Goal: Information Seeking & Learning: Learn about a topic

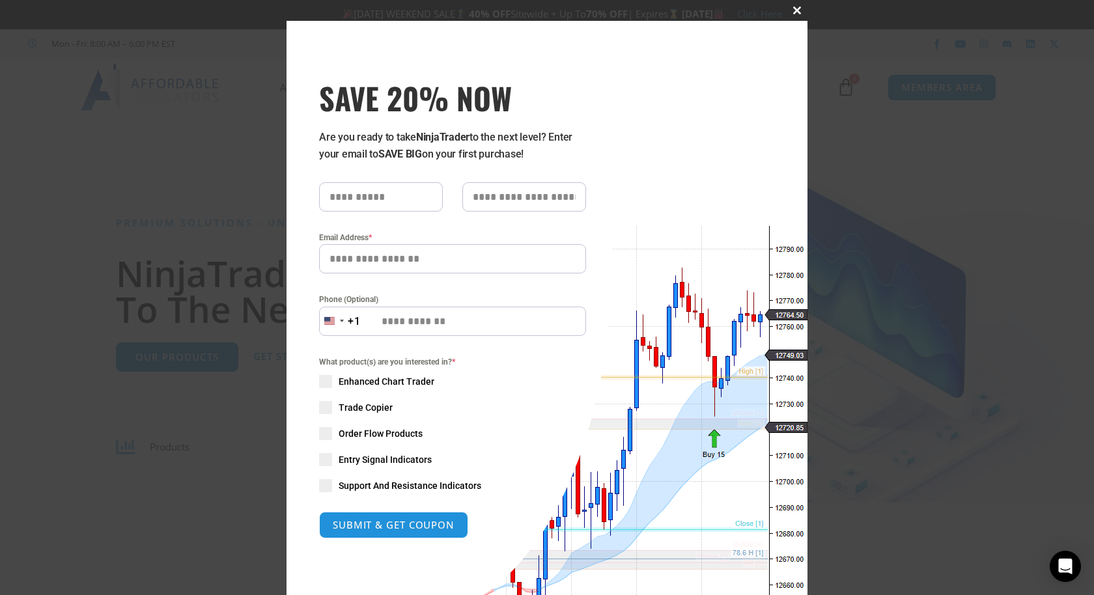
click at [795, 14] on span at bounding box center [796, 11] width 21 height 8
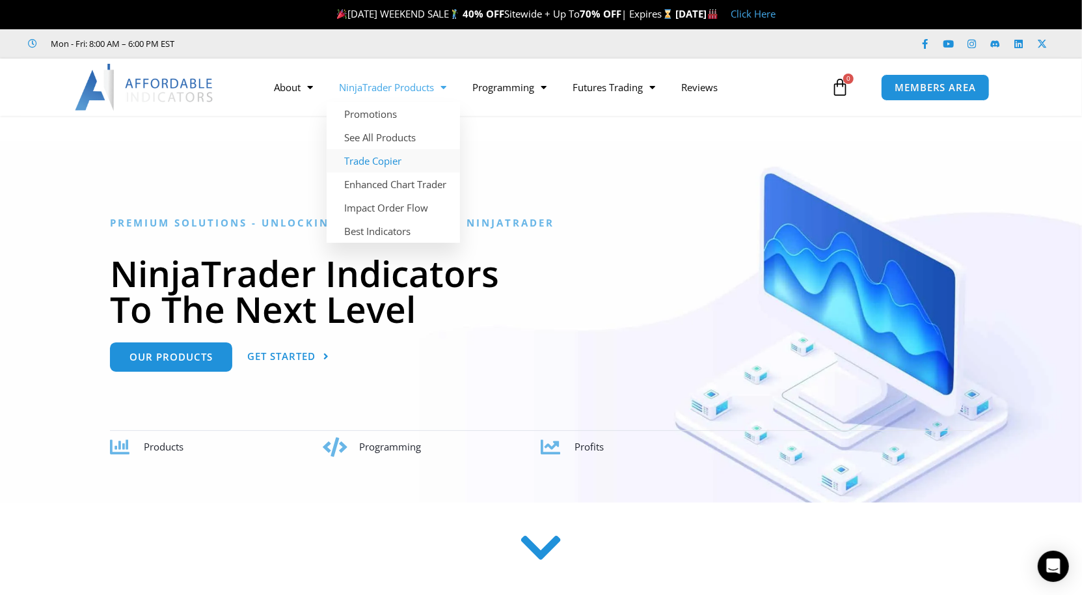
click at [390, 165] on link "Trade Copier" at bounding box center [393, 160] width 133 height 23
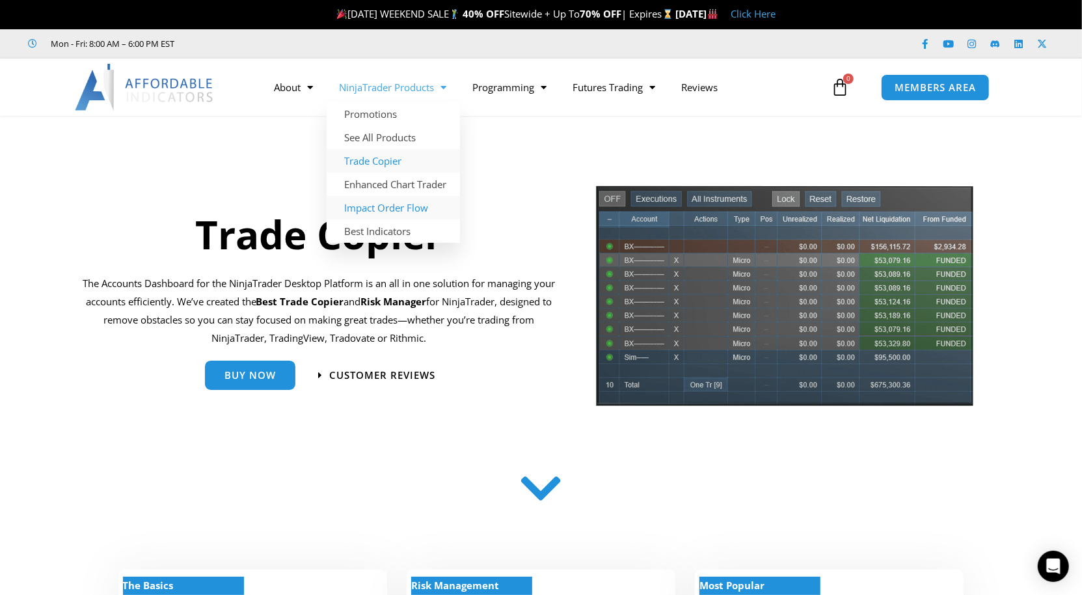
click at [405, 206] on link "Impact Order Flow" at bounding box center [393, 207] width 133 height 23
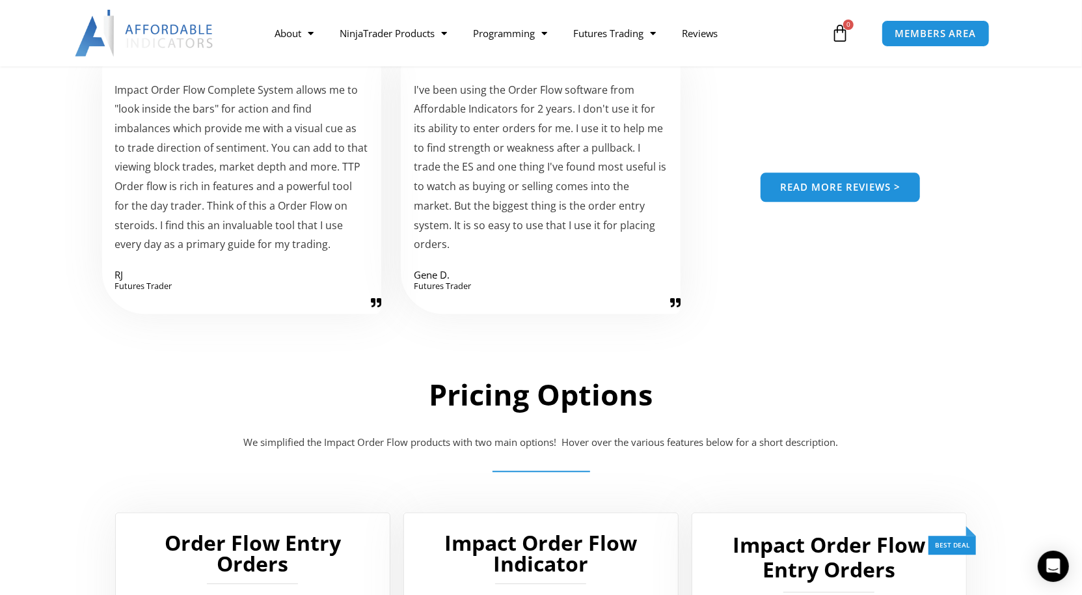
scroll to position [2209, 0]
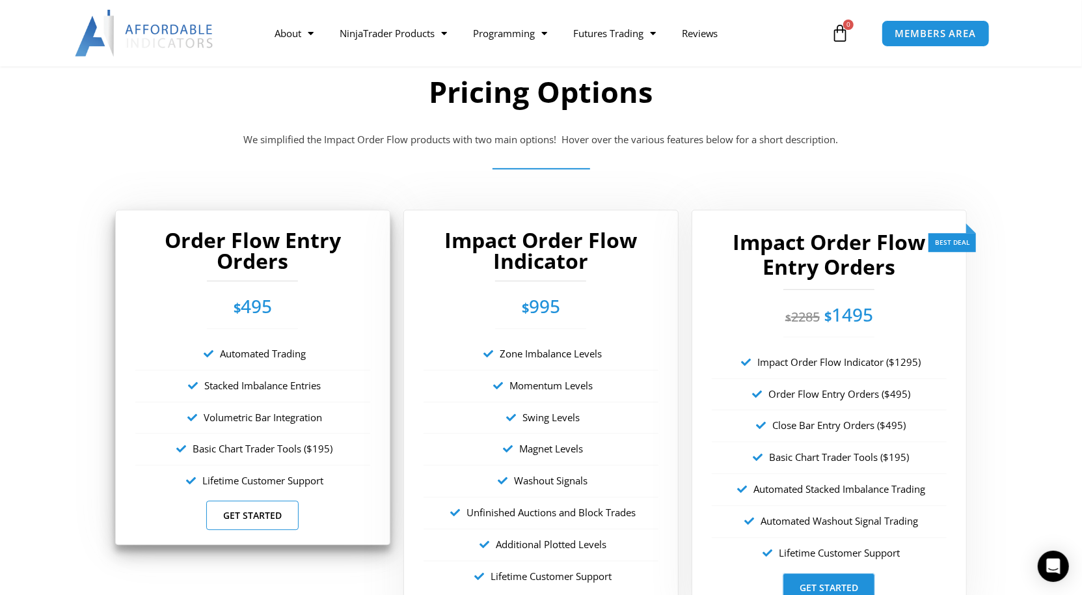
click at [262, 516] on link "Get Started" at bounding box center [252, 515] width 92 height 29
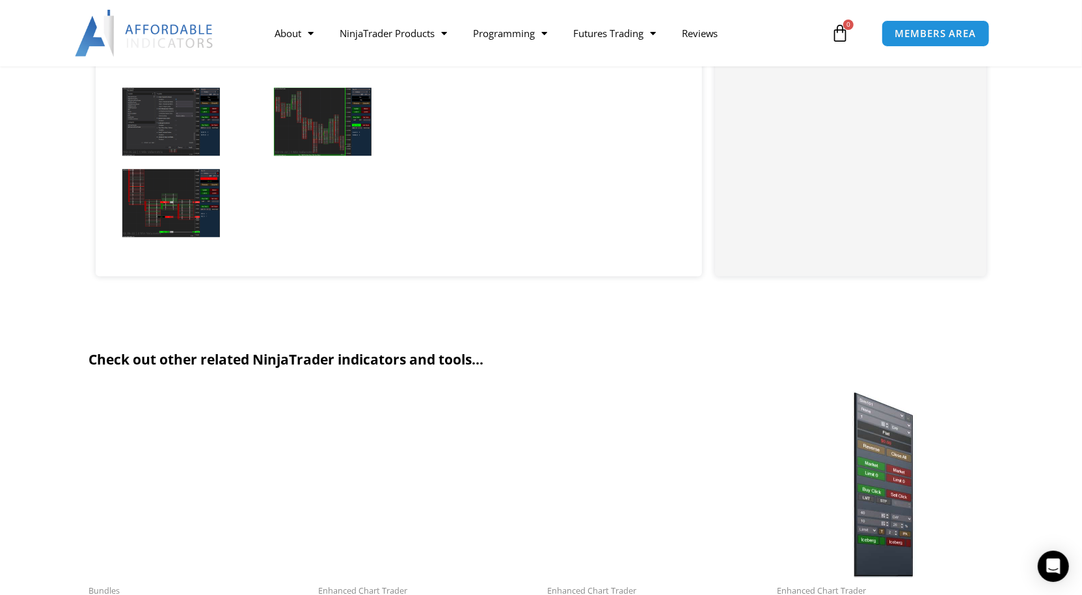
scroll to position [1344, 0]
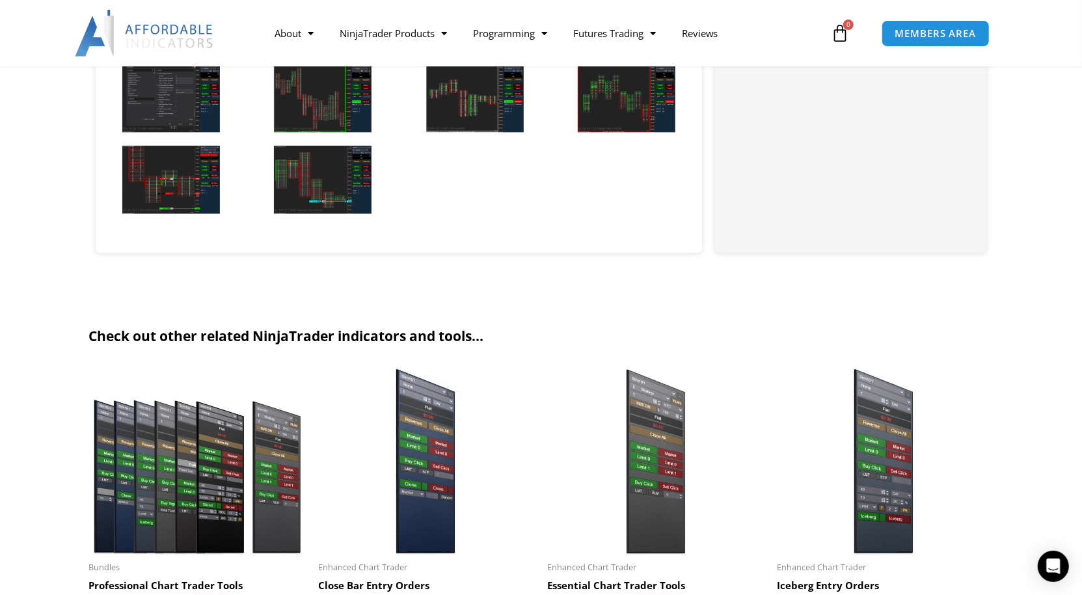
click at [178, 181] on img at bounding box center [171, 180] width 98 height 68
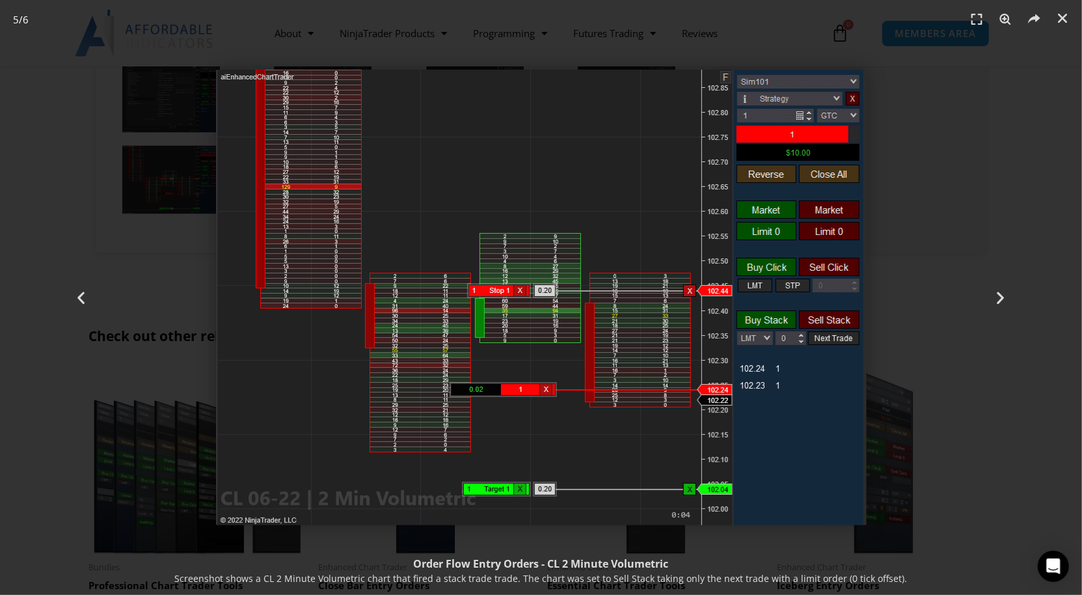
click at [183, 460] on div "5 / 6" at bounding box center [541, 298] width 991 height 504
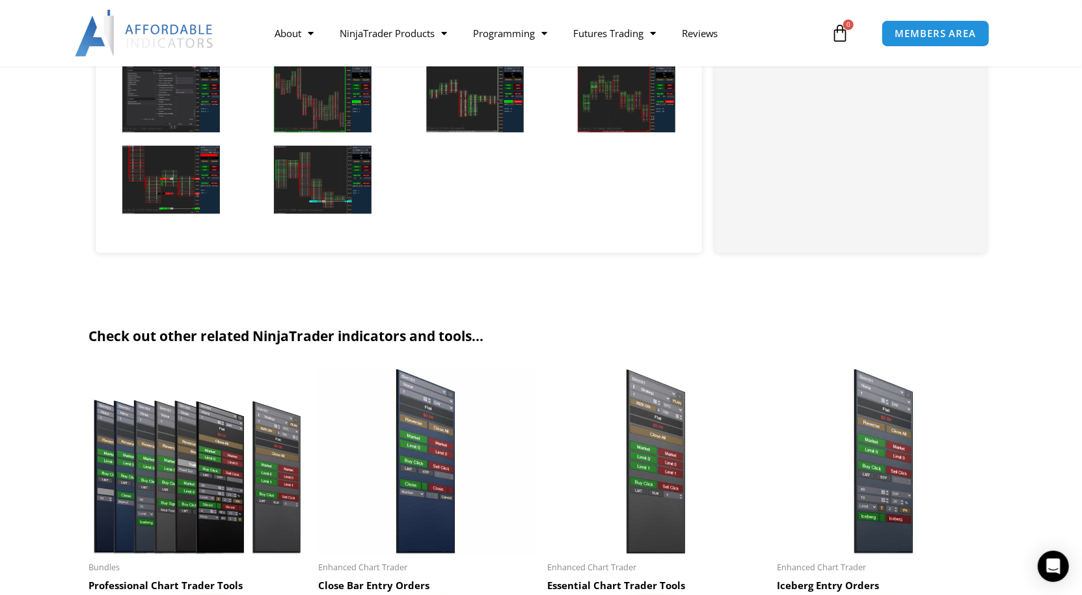
click at [323, 186] on img at bounding box center [323, 180] width 98 height 68
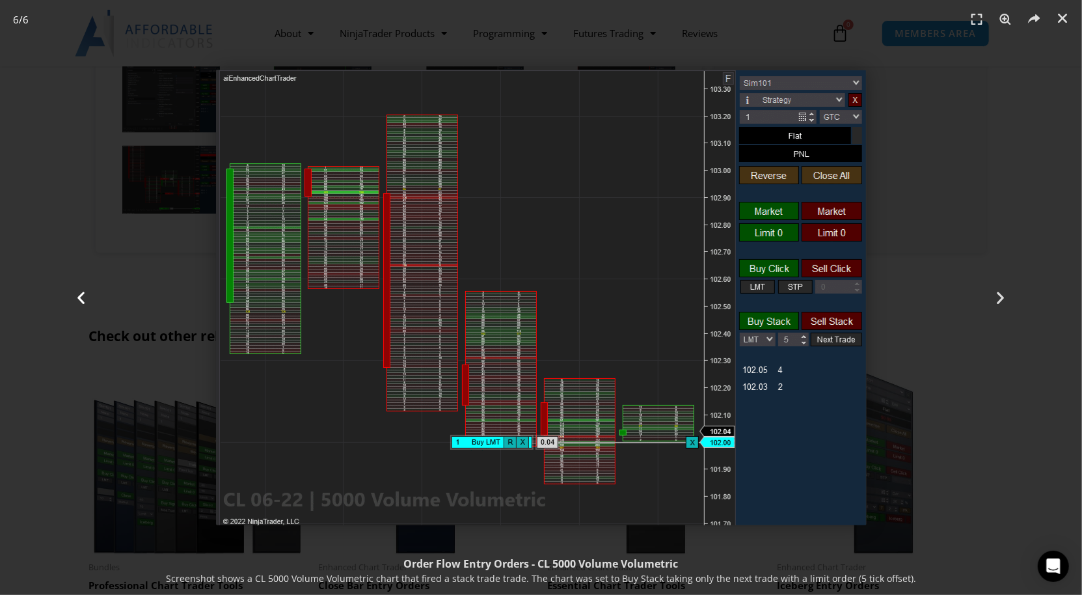
click at [155, 451] on div "Previous" at bounding box center [81, 297] width 162 height 595
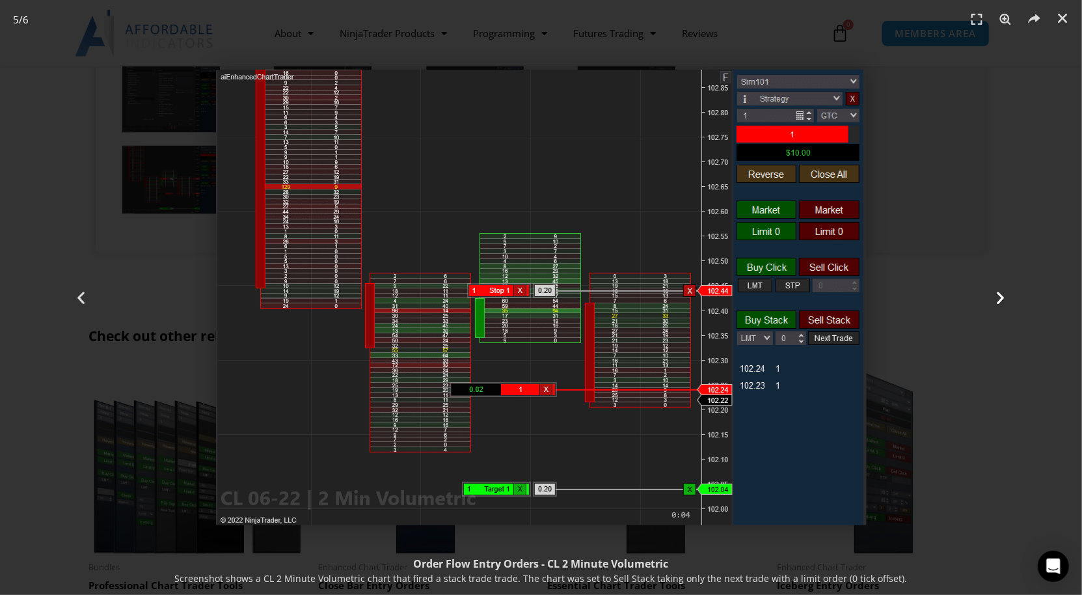
click at [988, 245] on div "Next" at bounding box center [1001, 297] width 162 height 595
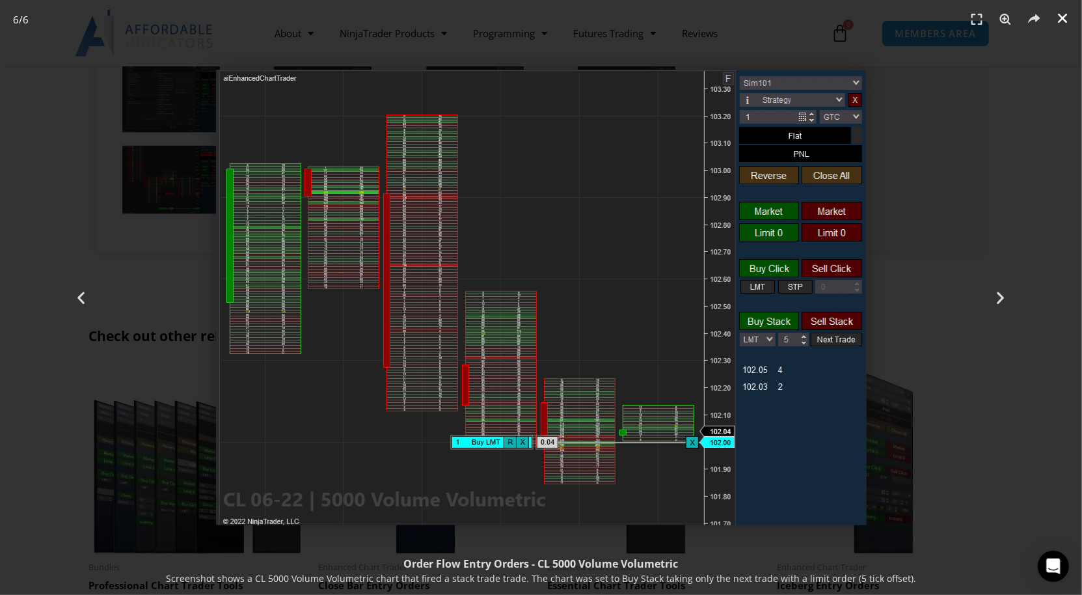
click at [1062, 17] on icon "Close (Esc)" at bounding box center [1062, 18] width 13 height 13
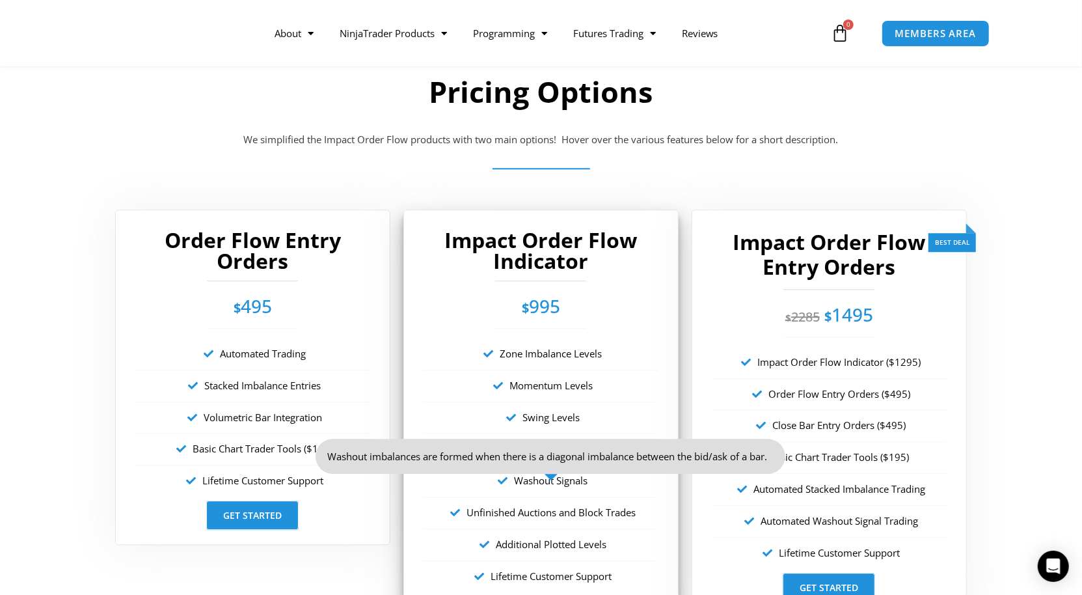
scroll to position [2342, 0]
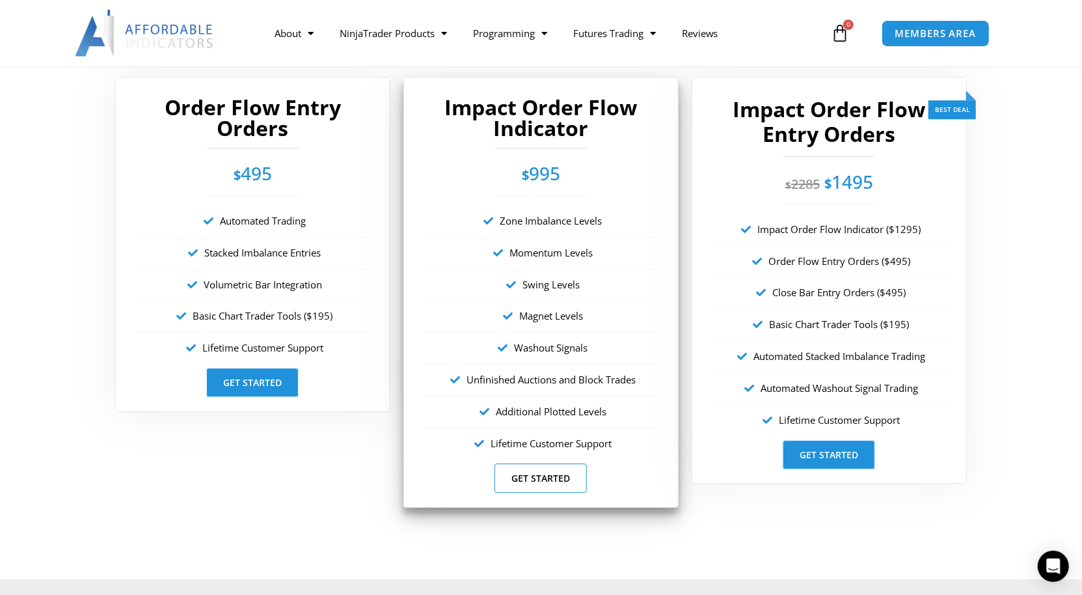
click at [542, 476] on link "Get Started" at bounding box center [541, 477] width 92 height 29
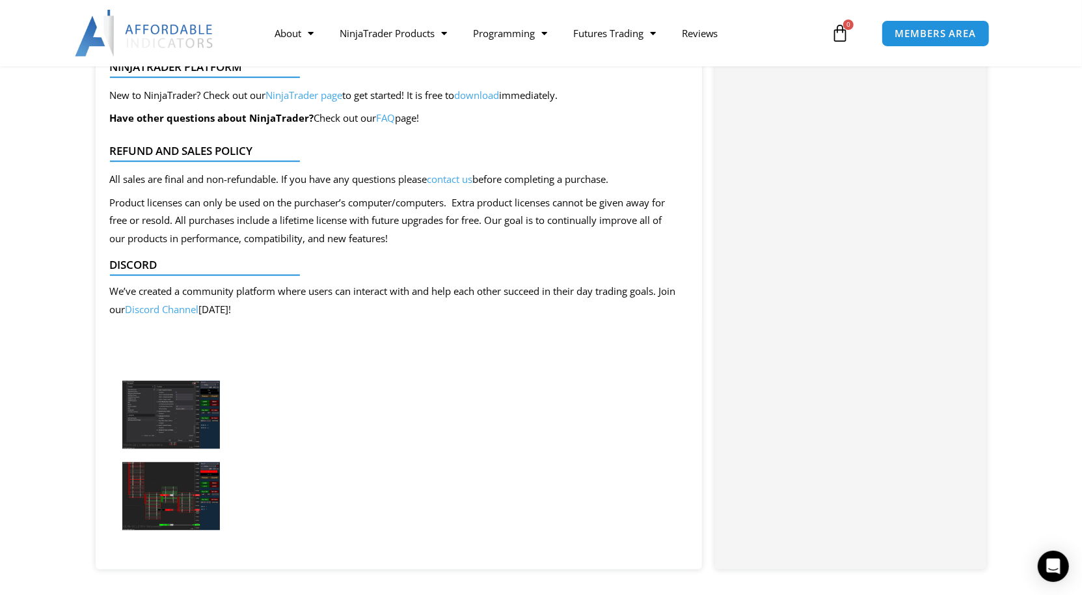
scroll to position [1015, 0]
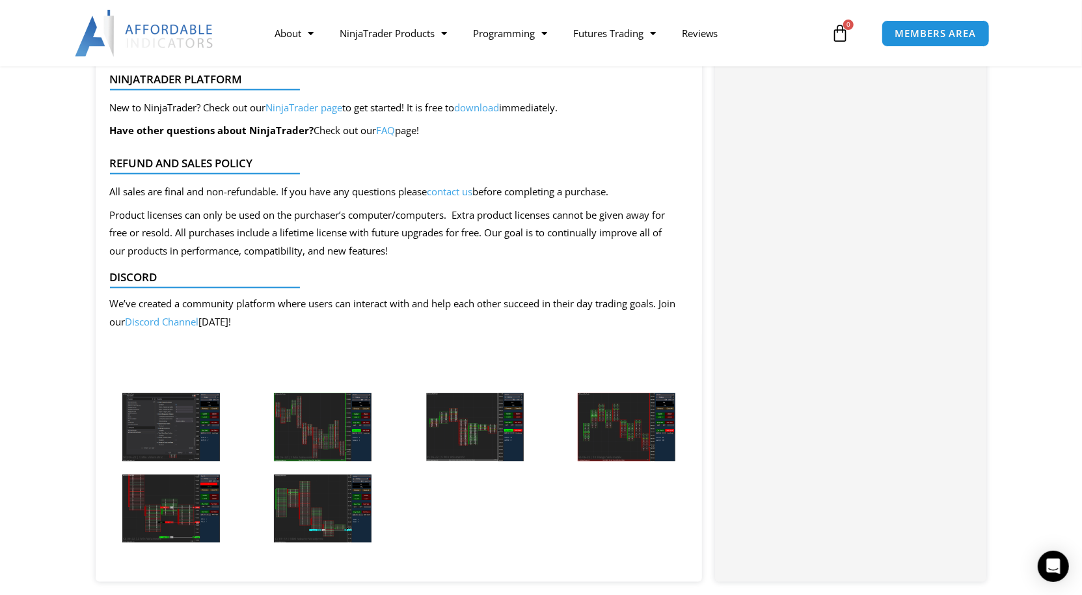
click at [188, 521] on img at bounding box center [171, 509] width 98 height 68
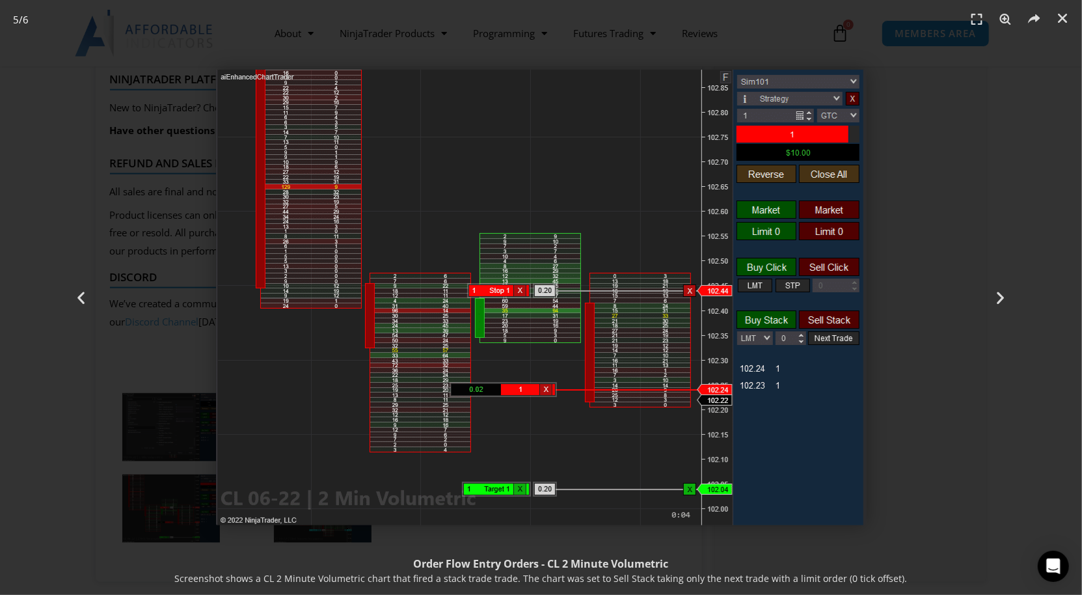
click at [165, 456] on div "5 / 6" at bounding box center [541, 298] width 991 height 504
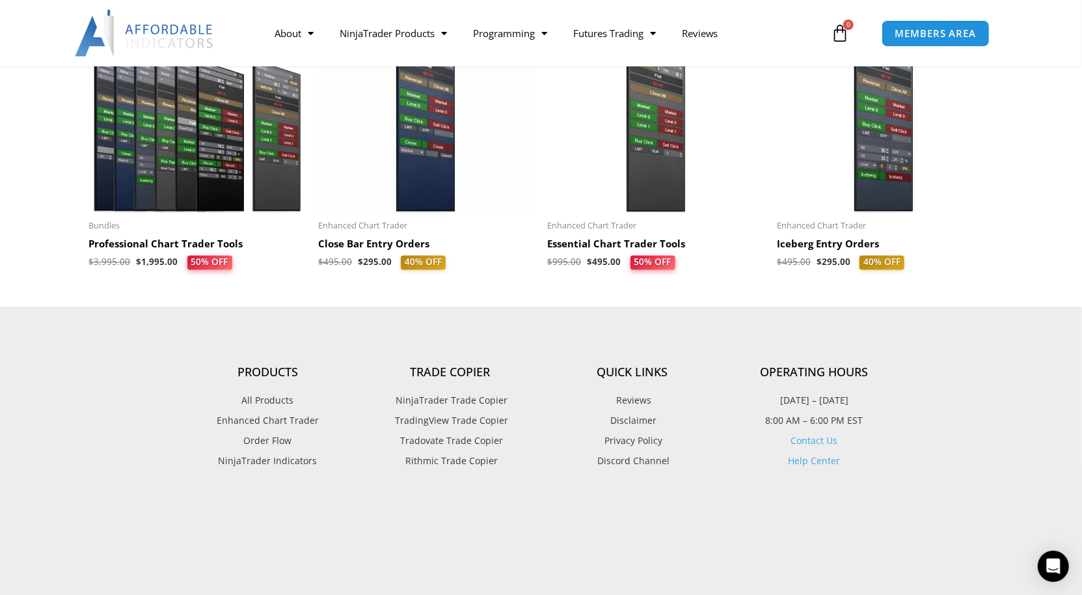
scroll to position [1418, 0]
